Goal: Information Seeking & Learning: Learn about a topic

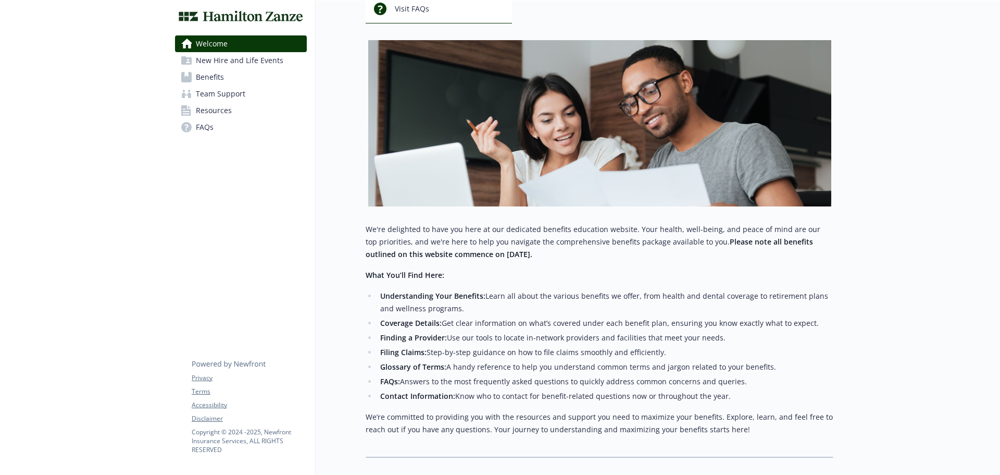
scroll to position [156, 0]
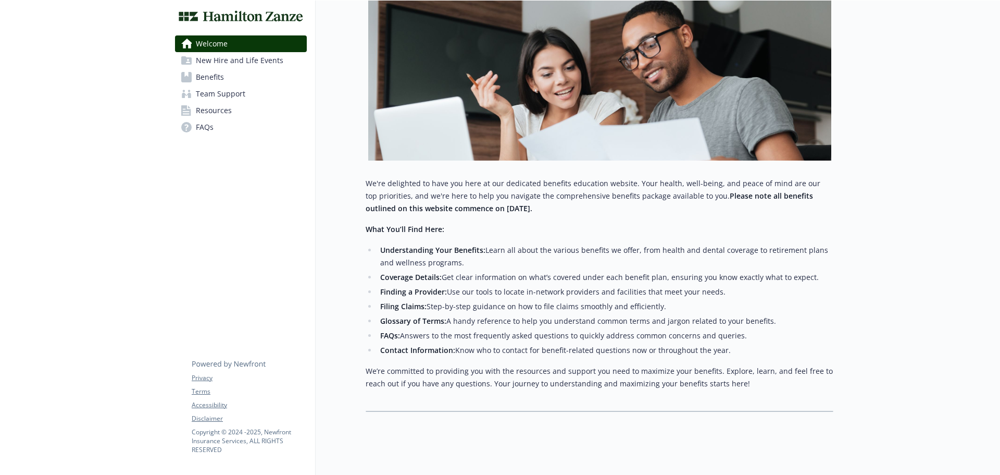
click at [220, 74] on span "Benefits" at bounding box center [210, 77] width 28 height 17
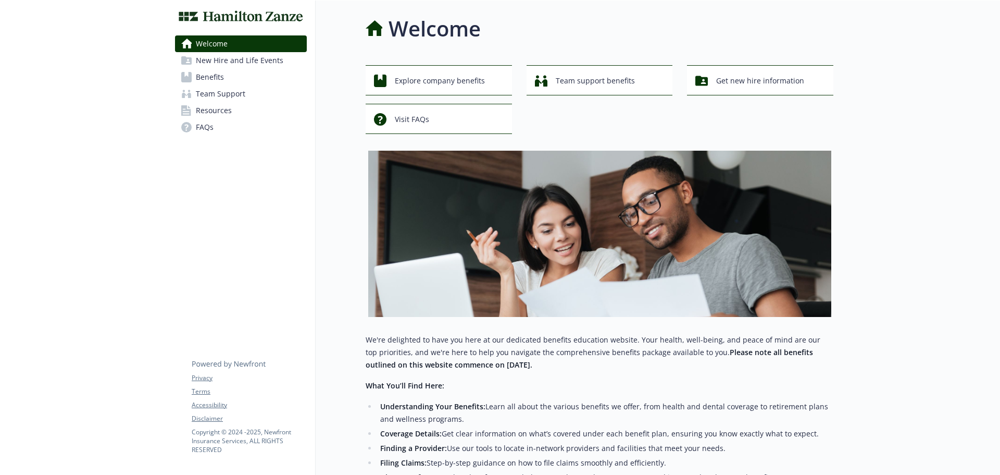
click at [191, 17] on img at bounding box center [241, 16] width 132 height 14
